Goal: Transaction & Acquisition: Purchase product/service

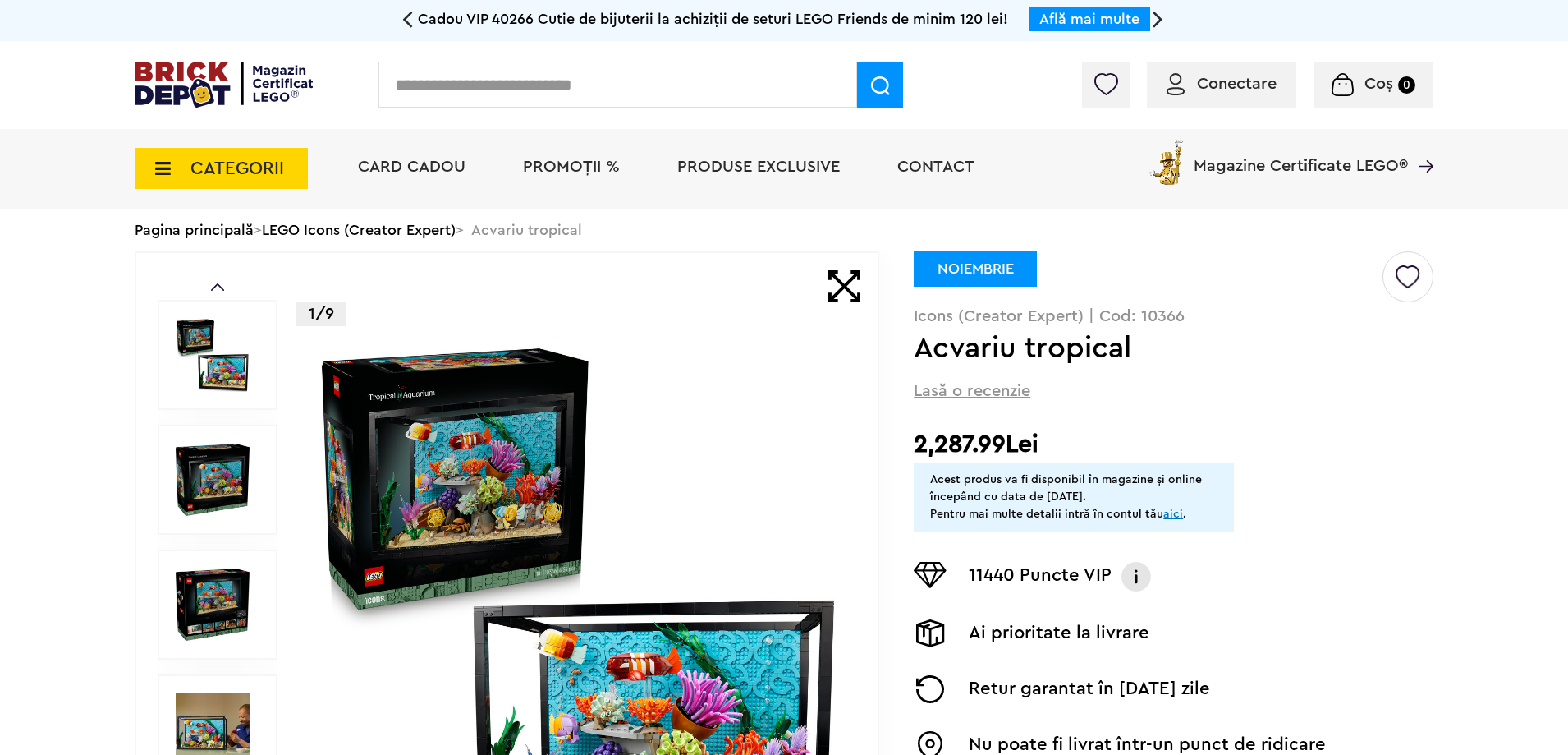
click at [310, 229] on link "LEGO Icons (Creator Expert)" at bounding box center [359, 230] width 194 height 15
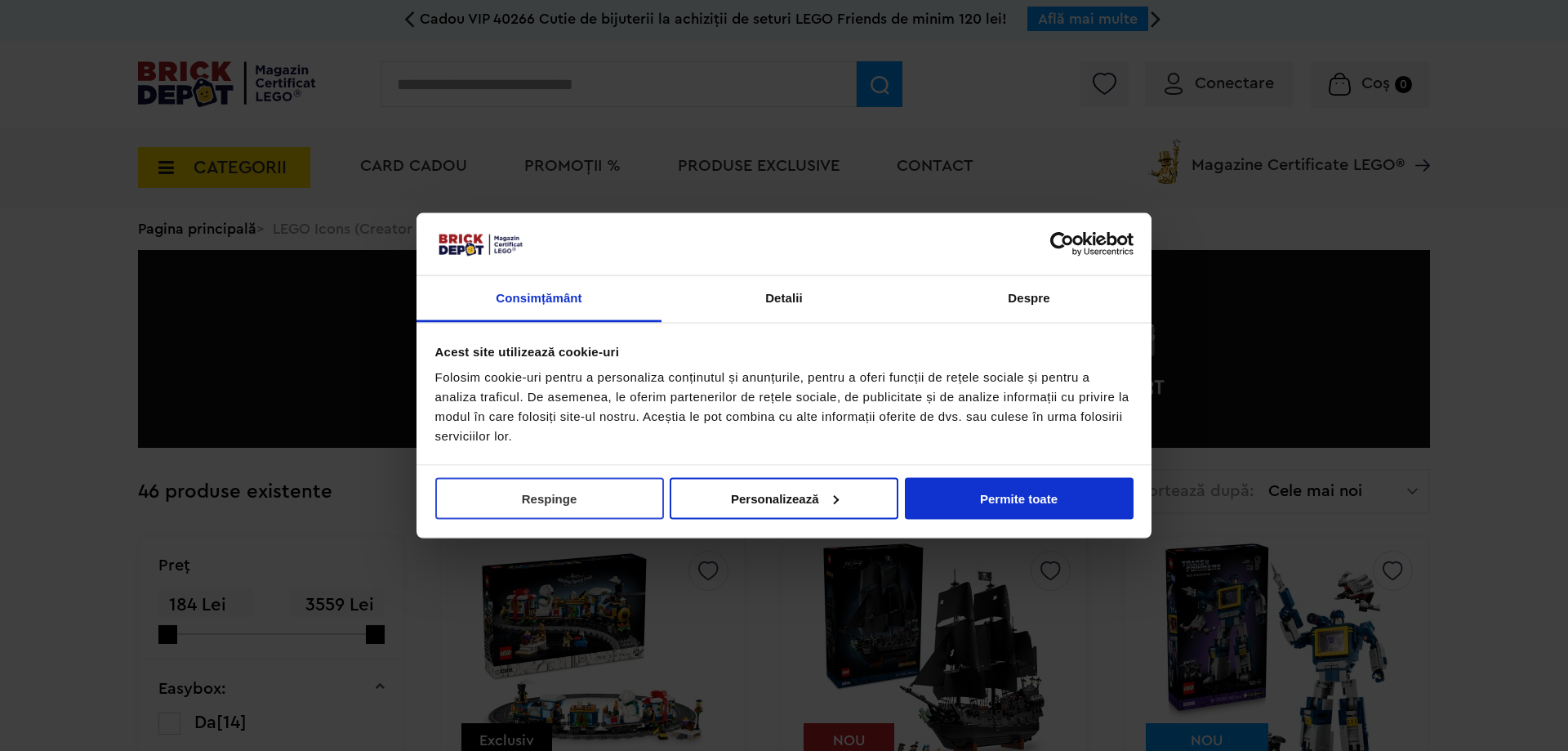
click at [626, 508] on button "Respinge" at bounding box center [550, 498] width 229 height 42
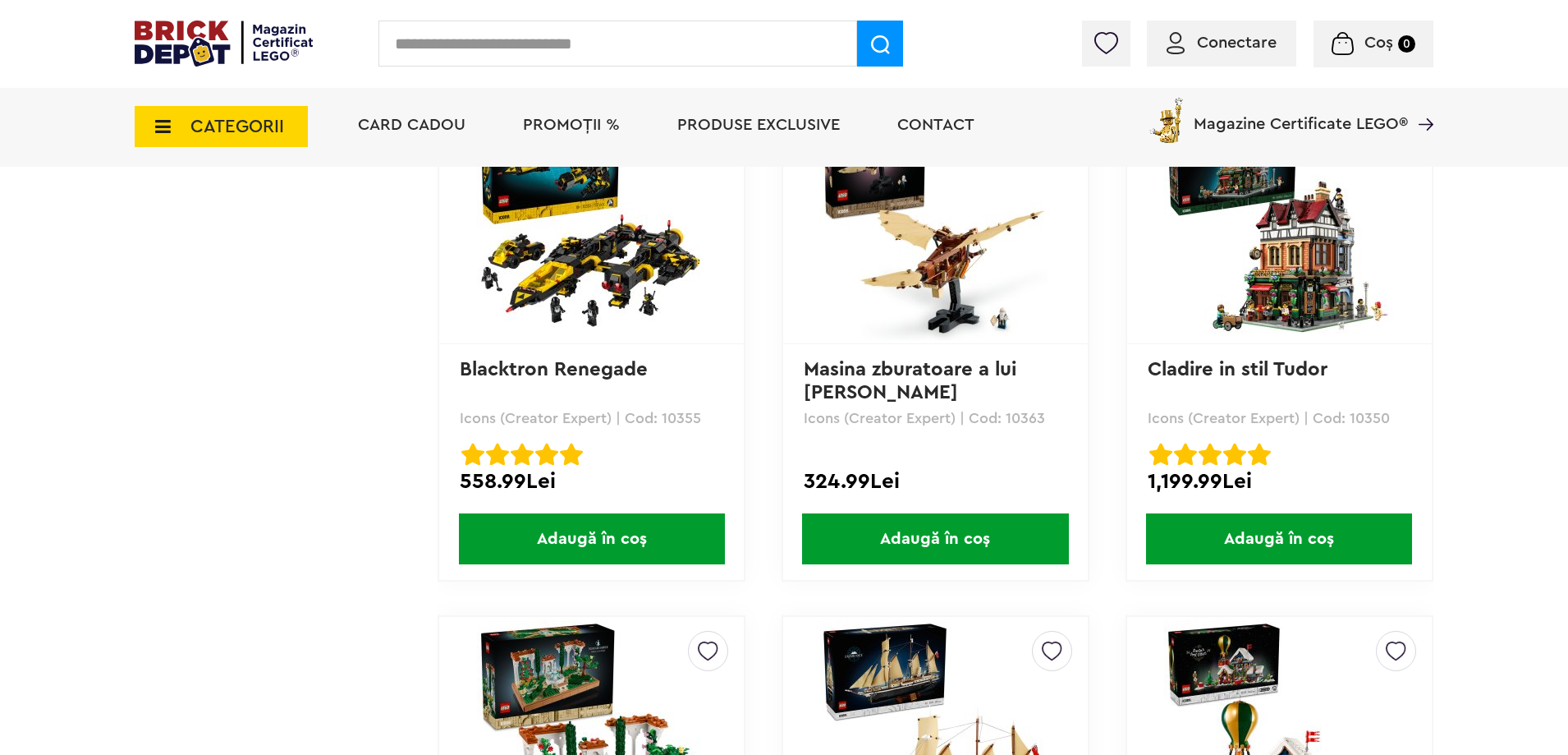
scroll to position [2546, 0]
